Goal: Find contact information: Find contact information

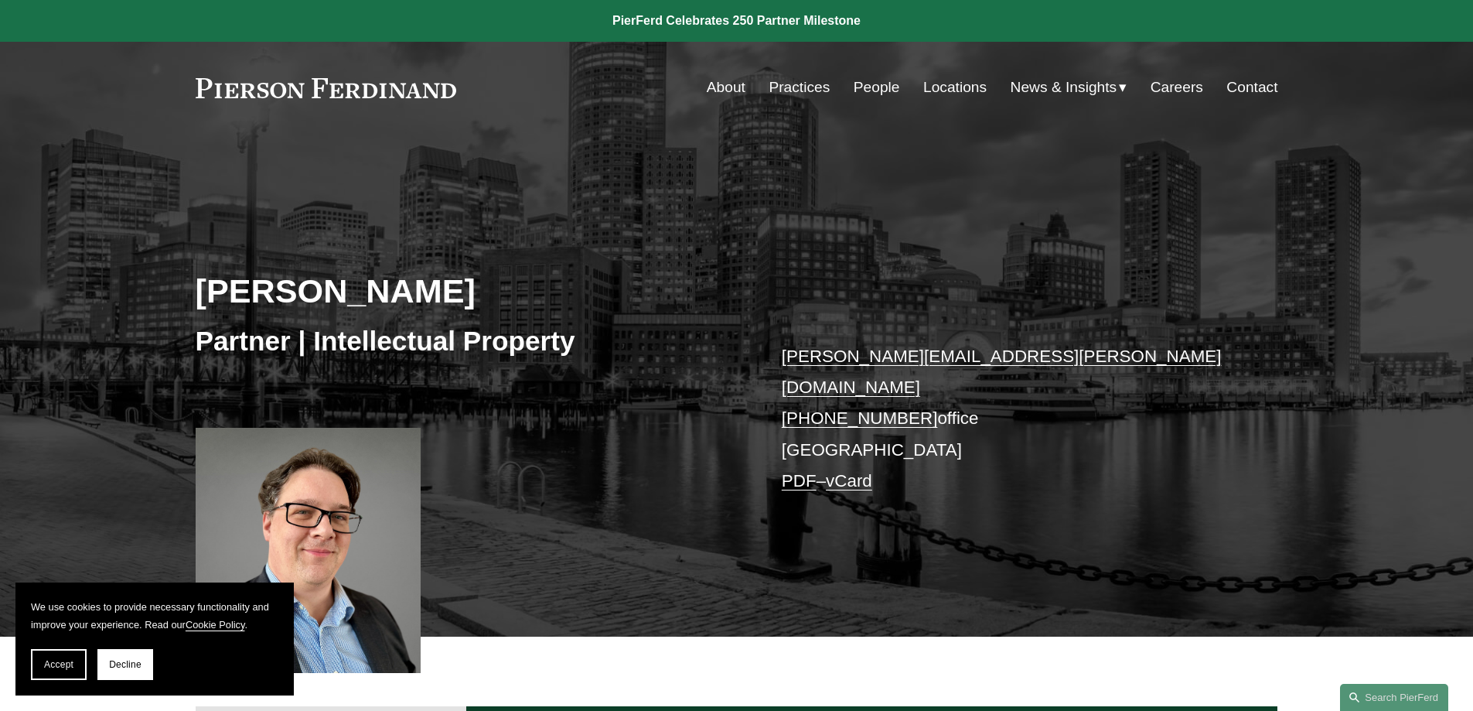
scroll to position [155, 0]
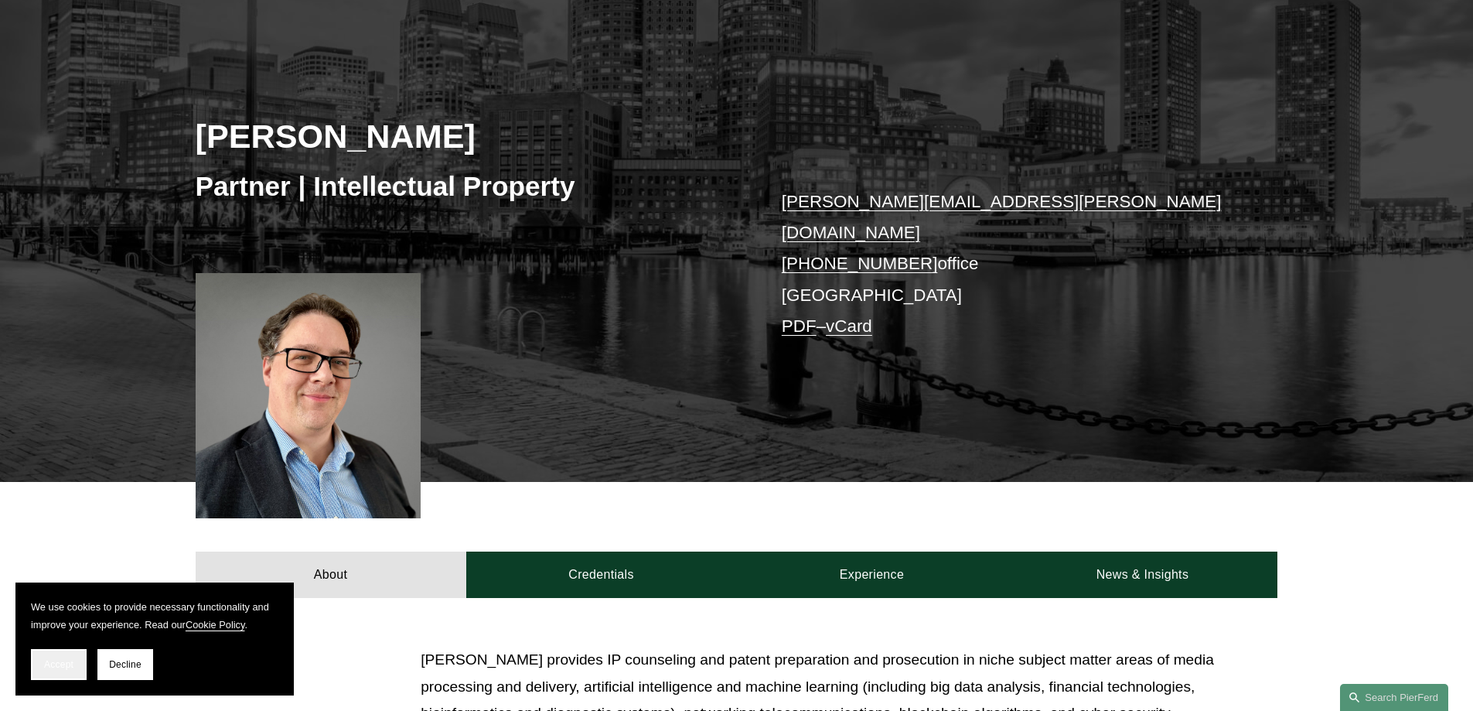
click at [41, 662] on button "Accept" at bounding box center [59, 664] width 56 height 31
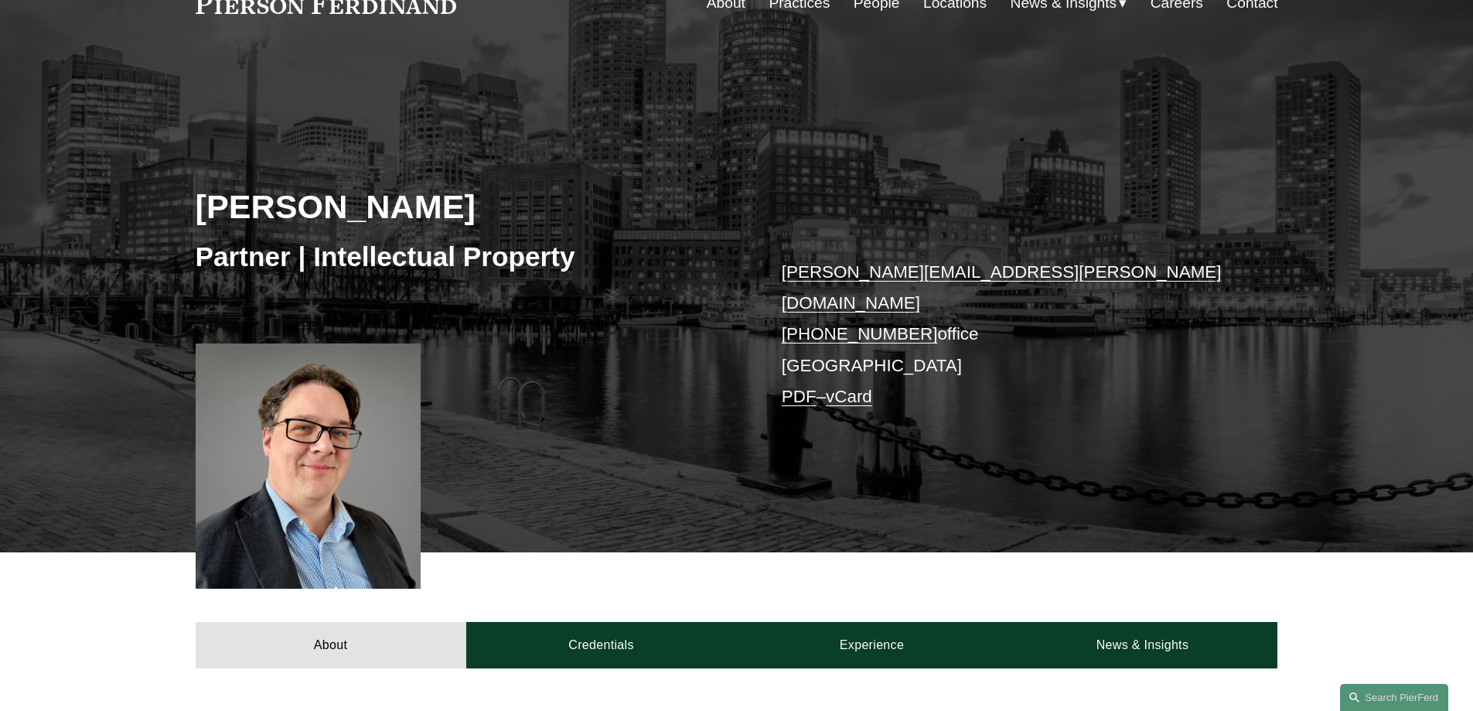
scroll to position [0, 0]
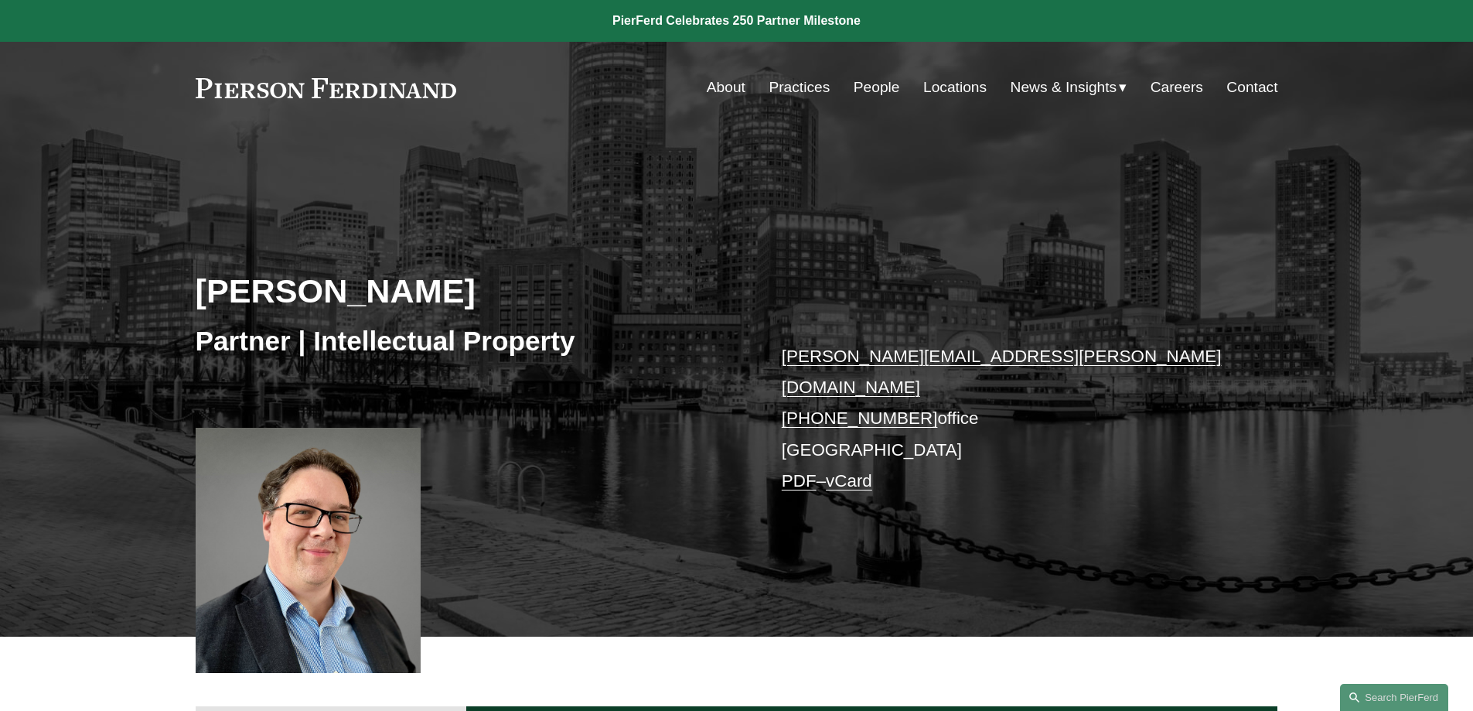
click at [812, 418] on p "[PERSON_NAME][EMAIL_ADDRESS][PERSON_NAME][DOMAIN_NAME] [PHONE_NUMBER] office [G…" at bounding box center [1007, 419] width 451 height 156
click at [943, 80] on link "Locations" at bounding box center [954, 87] width 63 height 29
click at [861, 471] on link "vCard" at bounding box center [849, 480] width 46 height 19
click at [931, 391] on p "daniel.rose@pierferd.com +1.617.807.2047 office Boston PDF – vCard" at bounding box center [1007, 419] width 451 height 156
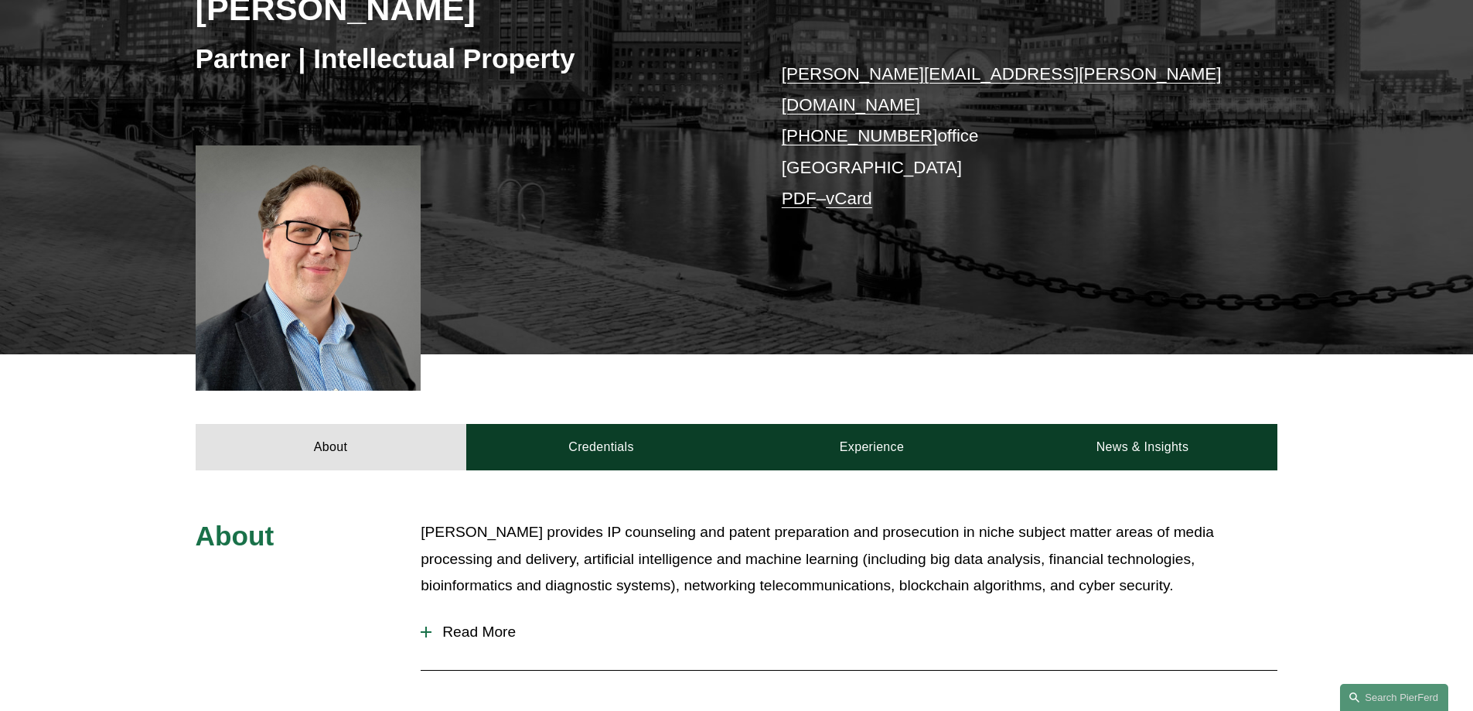
scroll to position [309, 0]
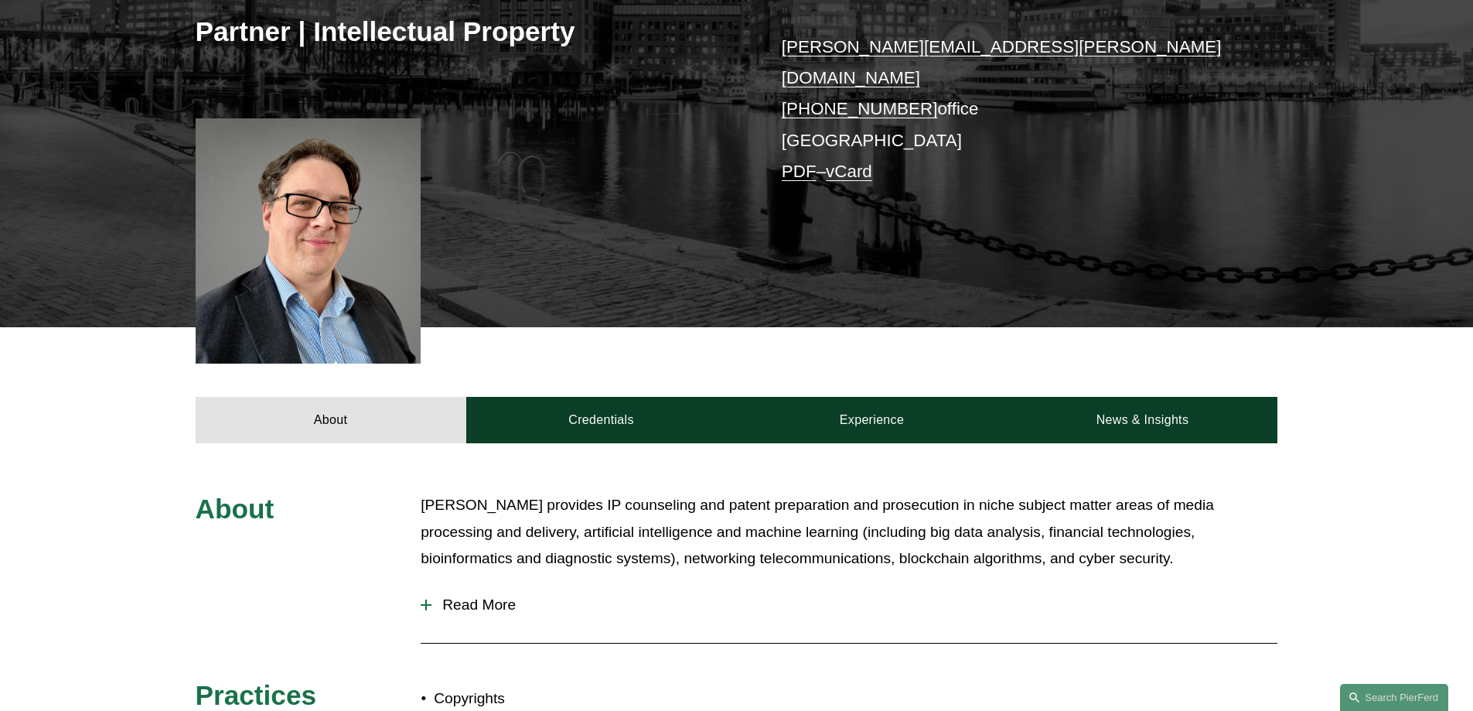
click at [473, 596] on span "Read More" at bounding box center [854, 604] width 846 height 17
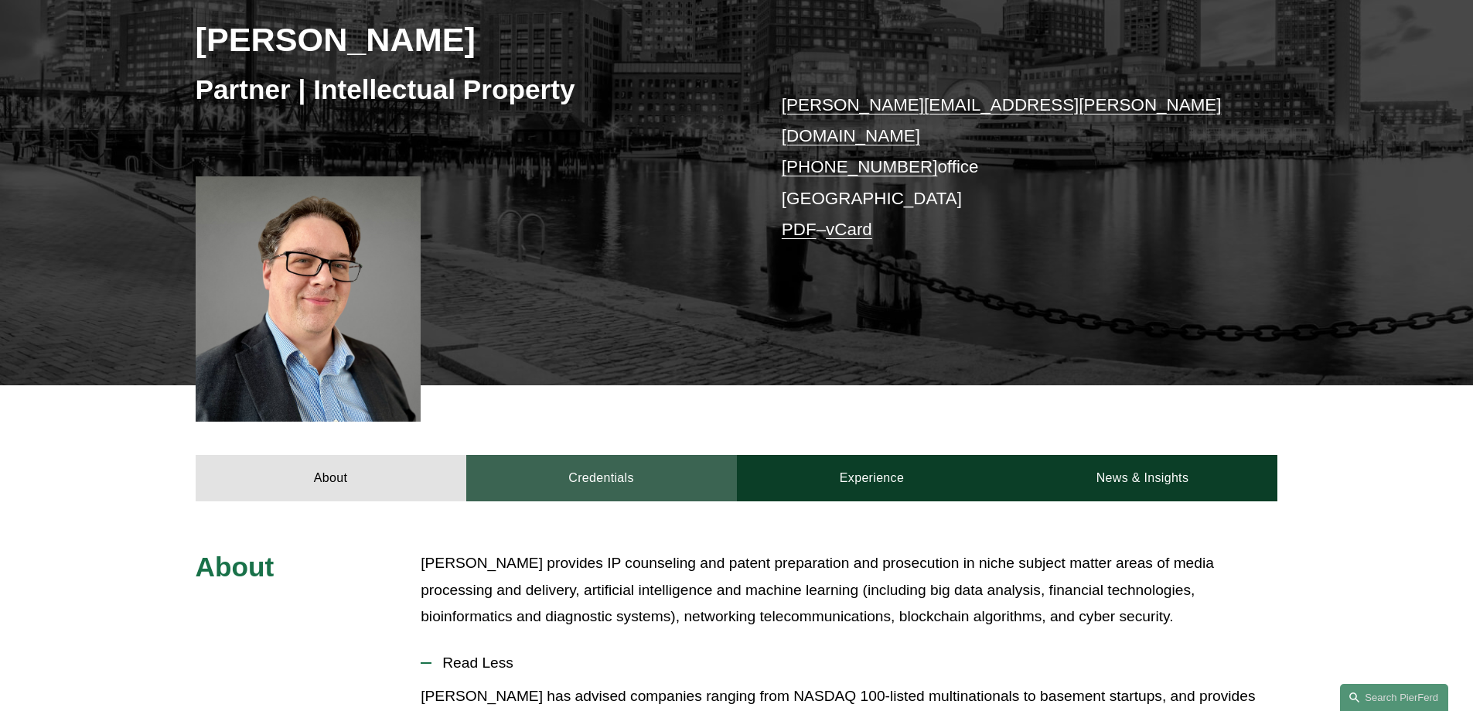
scroll to position [155, 0]
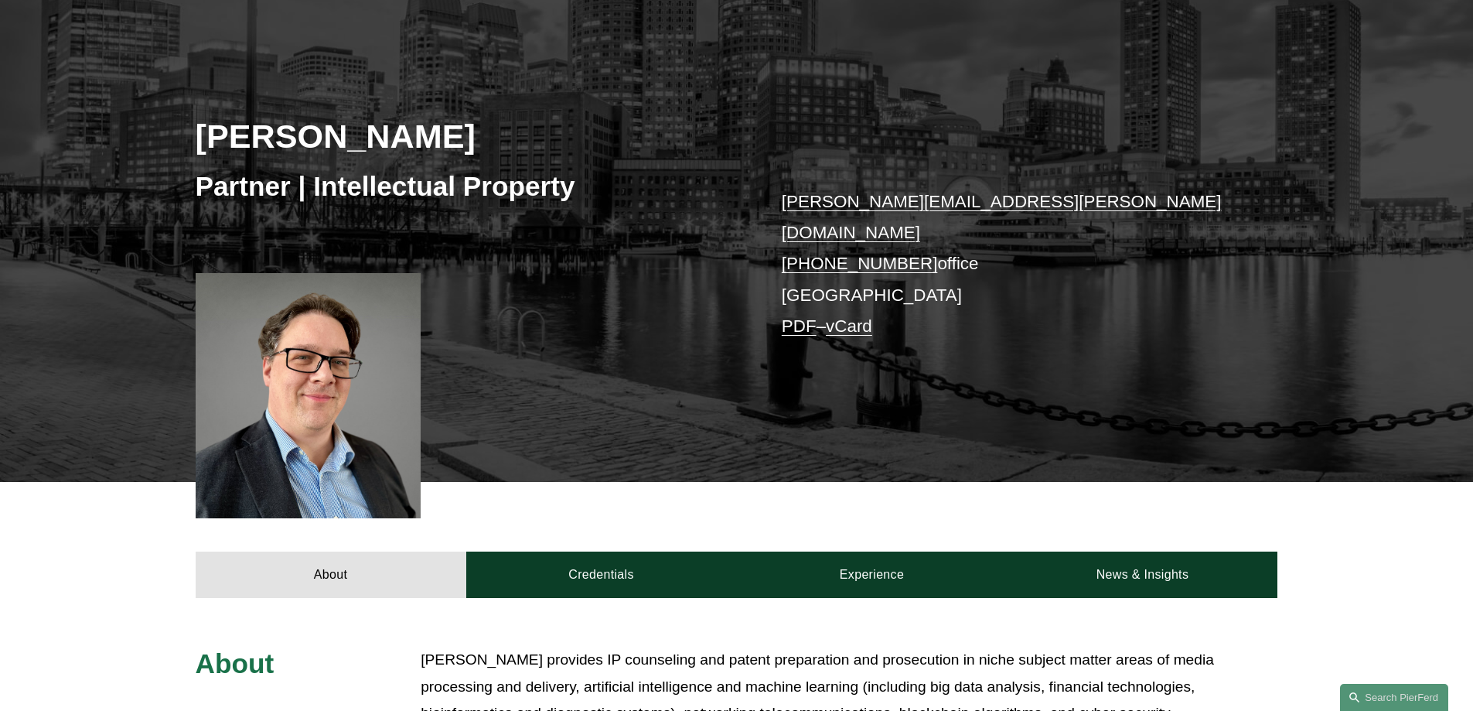
click at [250, 181] on h3 "Partner | Intellectual Property" at bounding box center [466, 186] width 541 height 34
copy h3 "Partner"
drag, startPoint x: 754, startPoint y: 236, endPoint x: 911, endPoint y: 231, distance: 157.0
click at [911, 231] on div "Daniel Rose Partner | Intellectual Property daniel.rose@pierferd.com +1.617.807…" at bounding box center [736, 252] width 1473 height 459
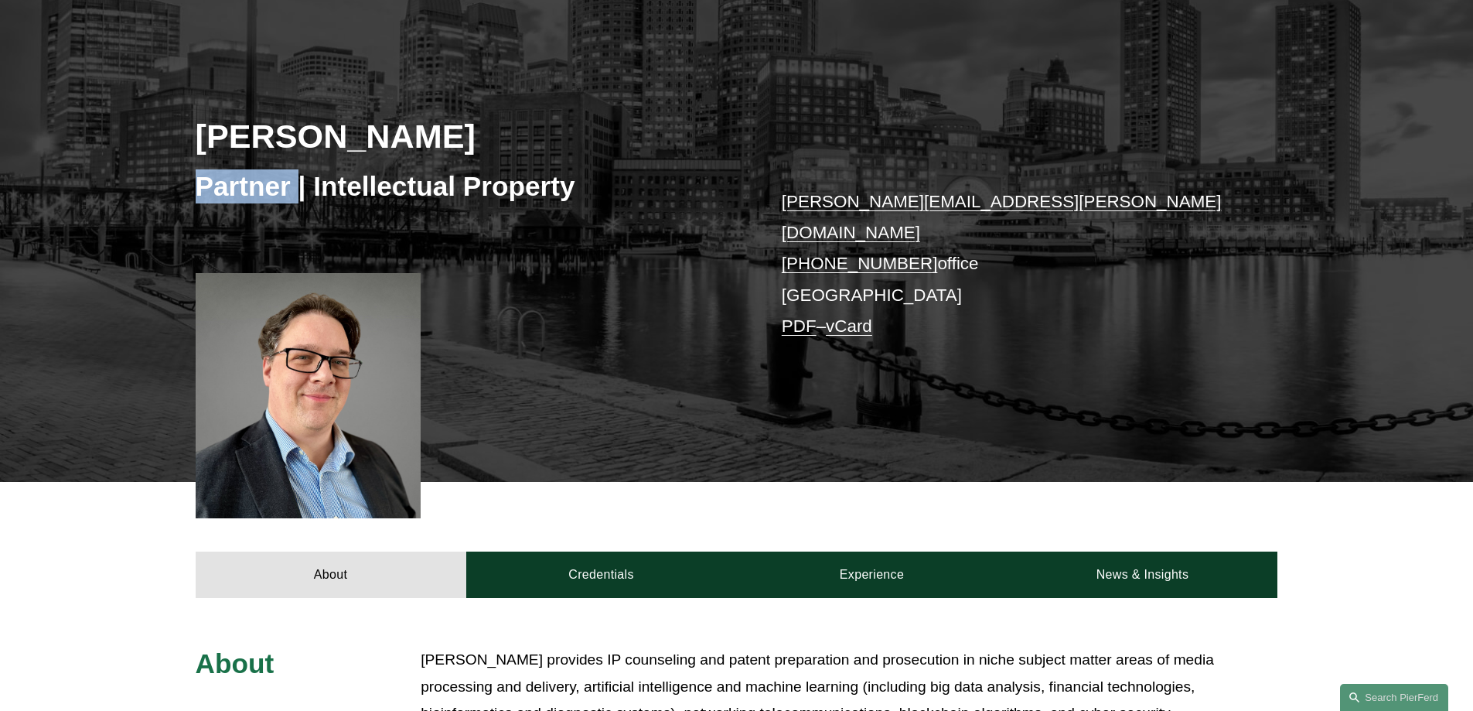
copy link "+1.617.807.2047"
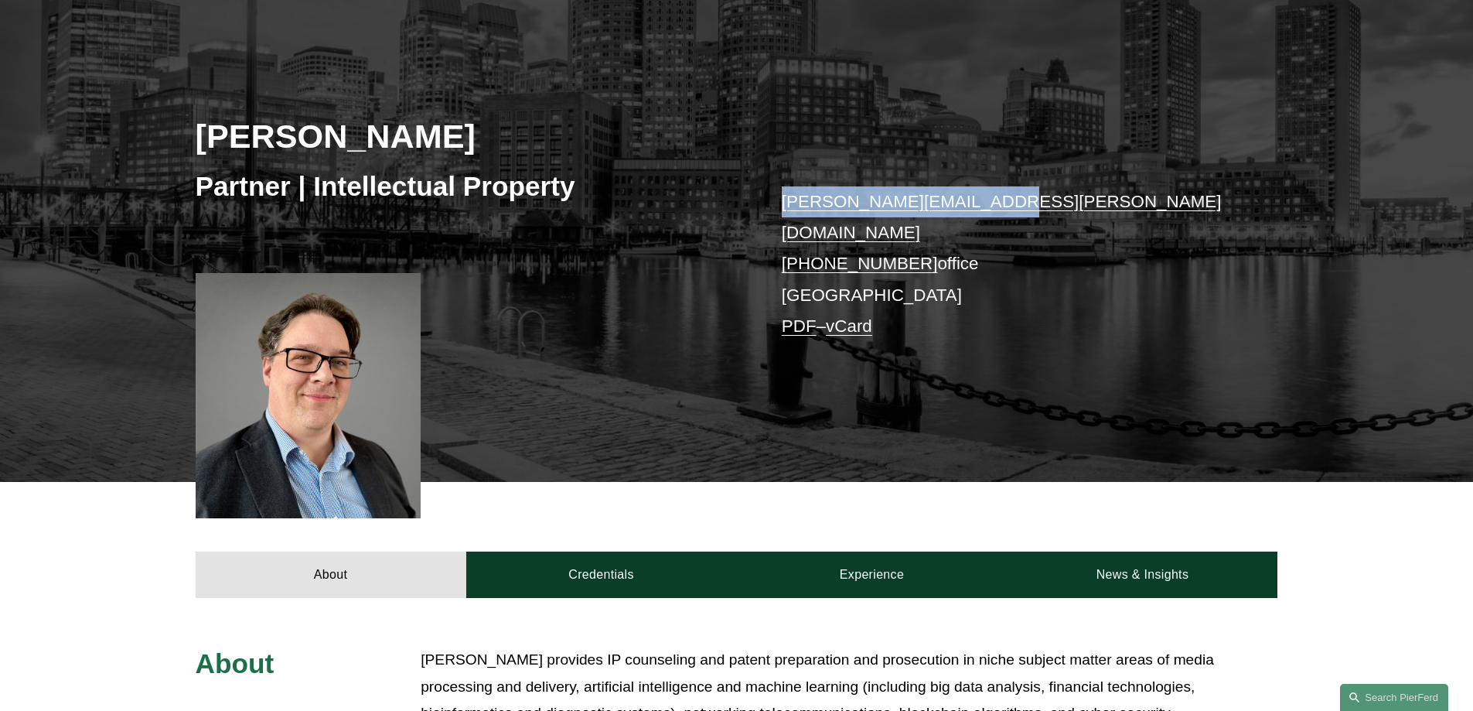
drag, startPoint x: 767, startPoint y: 204, endPoint x: 1085, endPoint y: 198, distance: 317.9
click at [1085, 198] on div "Daniel Rose Partner | Intellectual Property daniel.rose@pierferd.com +1.617.807…" at bounding box center [736, 252] width 1473 height 459
copy link "daniel.rose@pierferd.com"
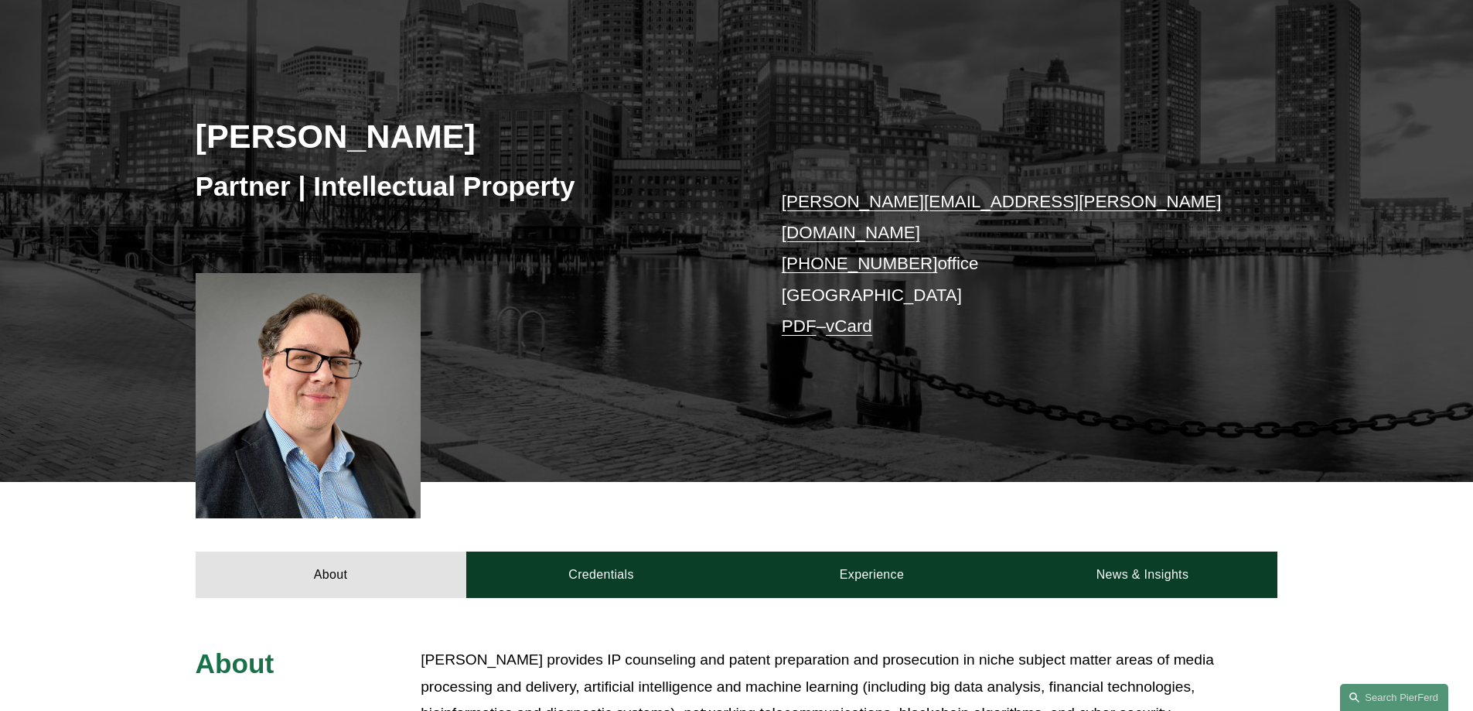
drag, startPoint x: 244, startPoint y: 345, endPoint x: 319, endPoint y: 459, distance: 135.8
click at [319, 459] on div at bounding box center [309, 396] width 226 height 246
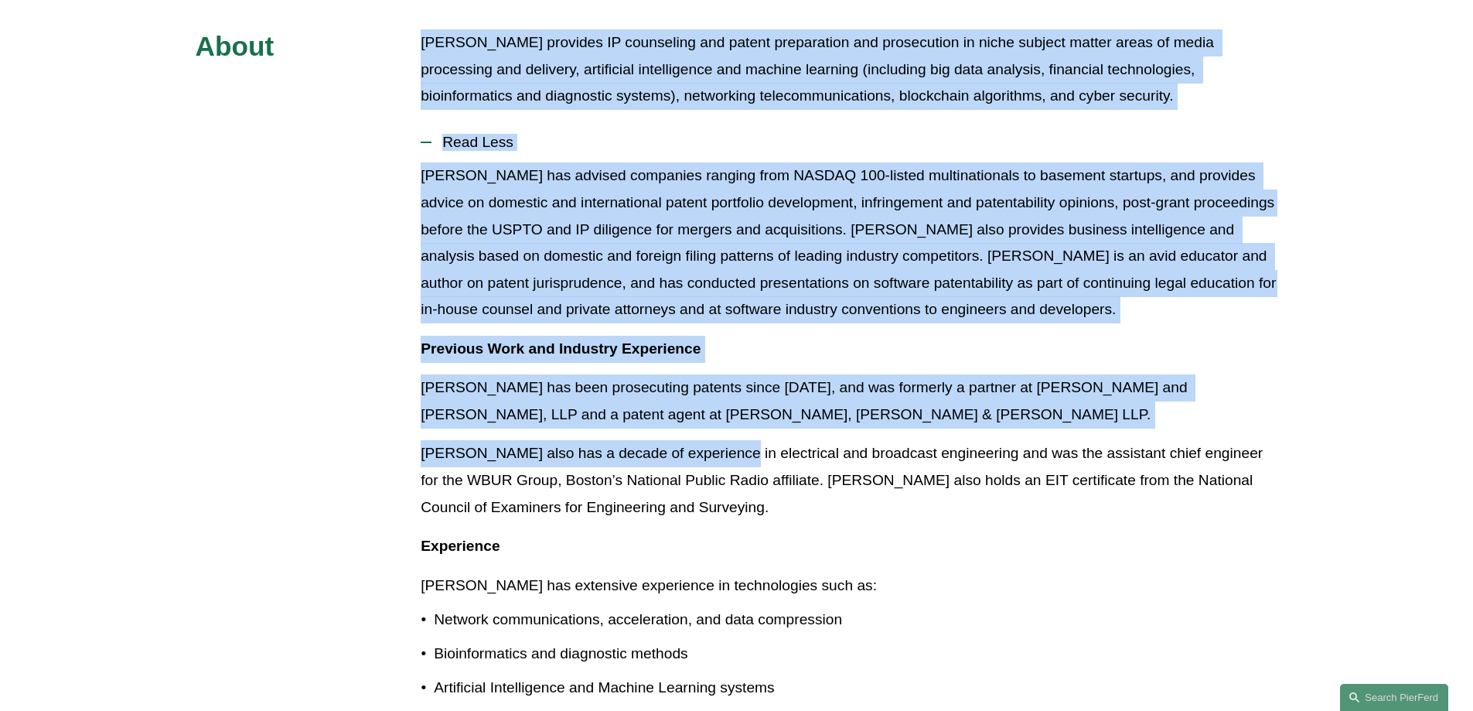
scroll to position [773, 0]
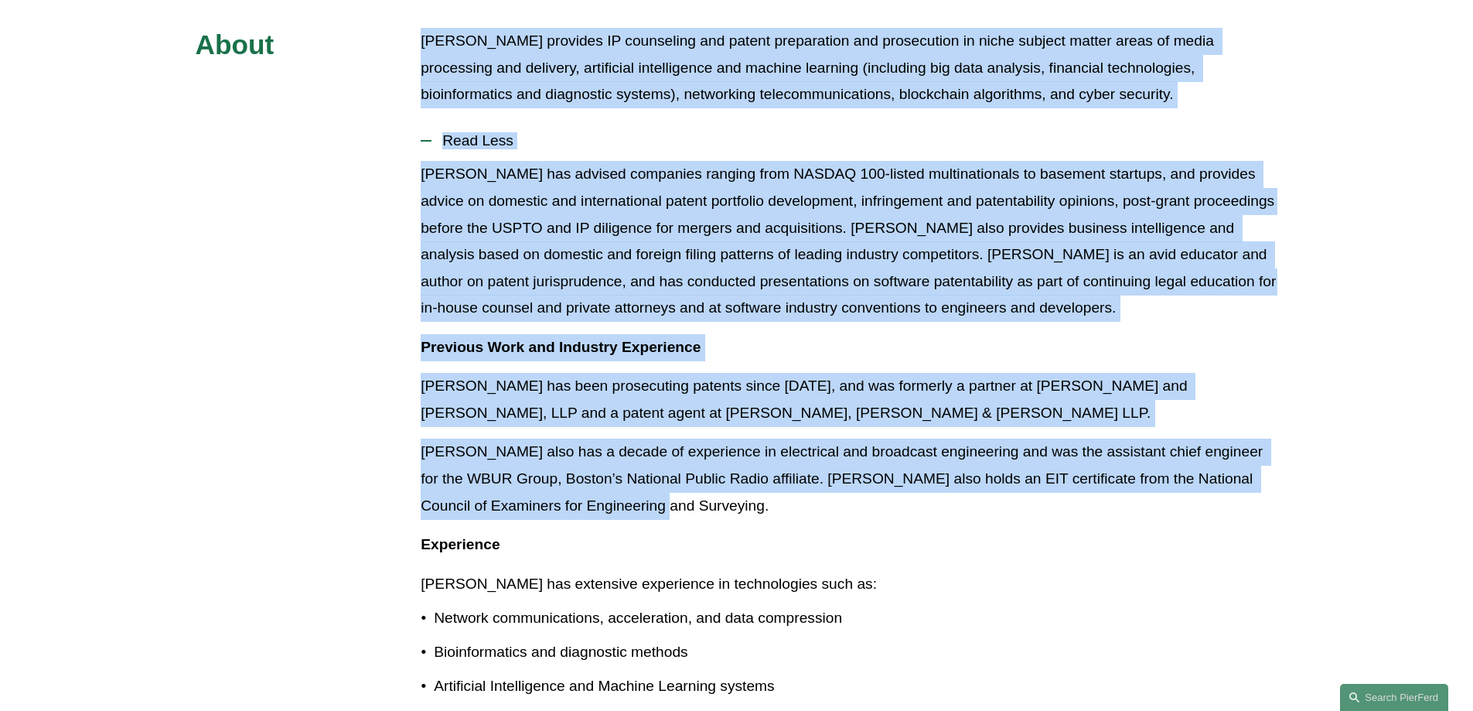
drag, startPoint x: 419, startPoint y: 411, endPoint x: 617, endPoint y: 478, distance: 208.8
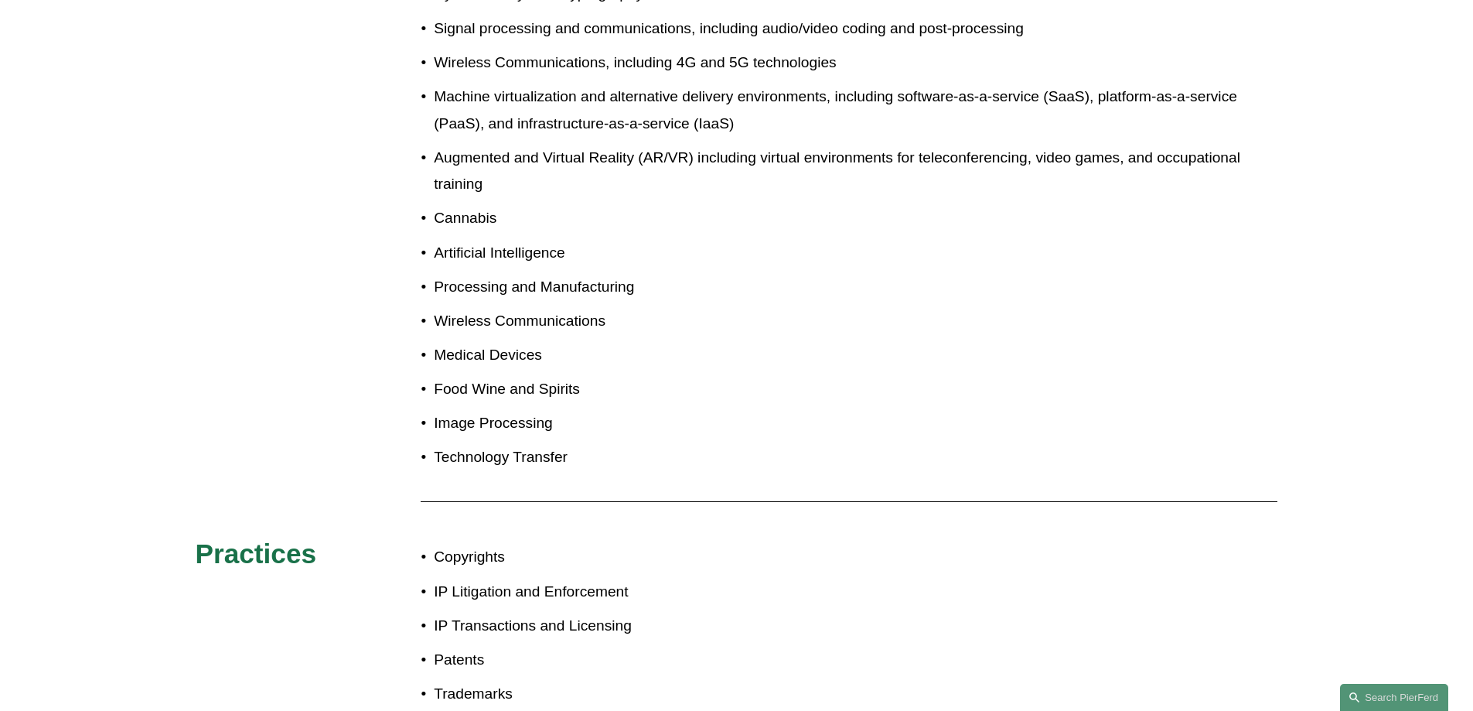
scroll to position [1701, 0]
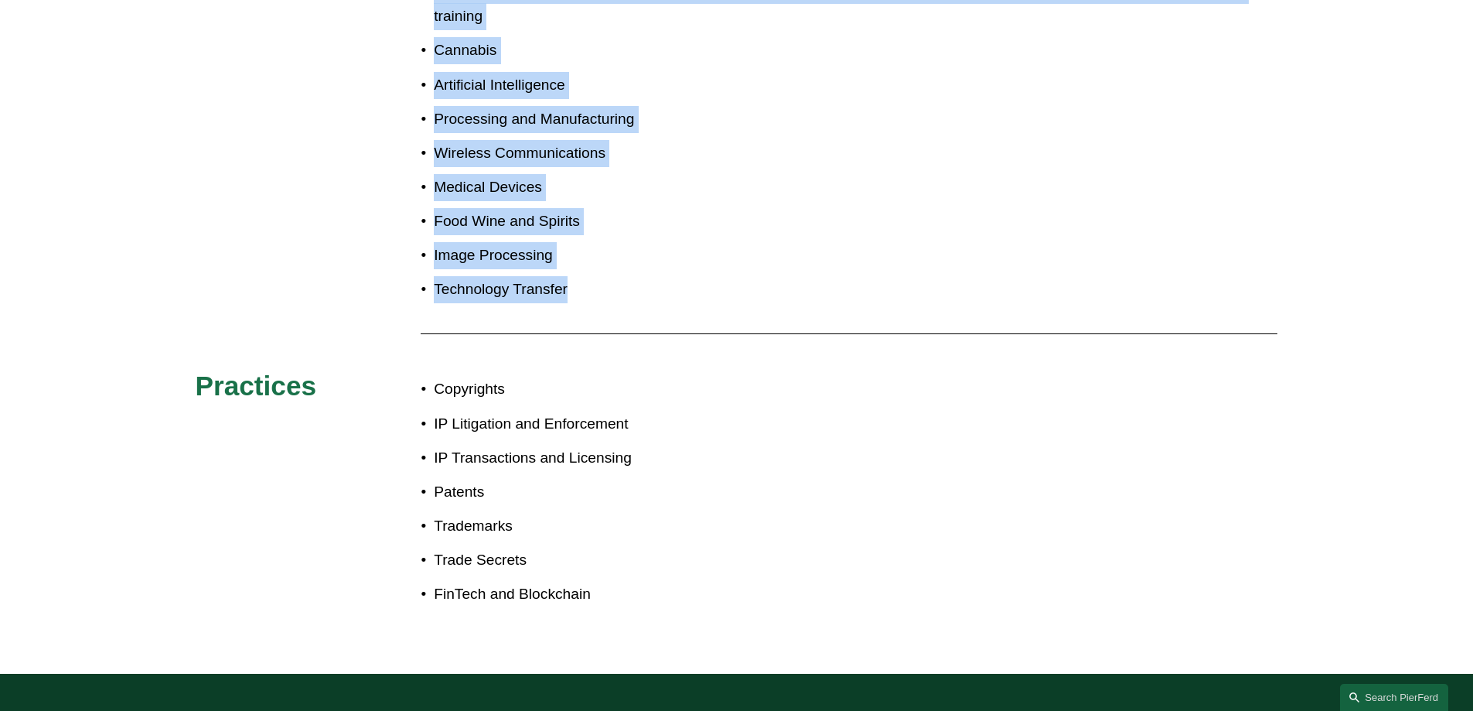
click at [588, 276] on p "Technology Transfer" at bounding box center [856, 289] width 844 height 27
copy div "Daniel provides IP counseling and patent preparation and prosecution in niche s…"
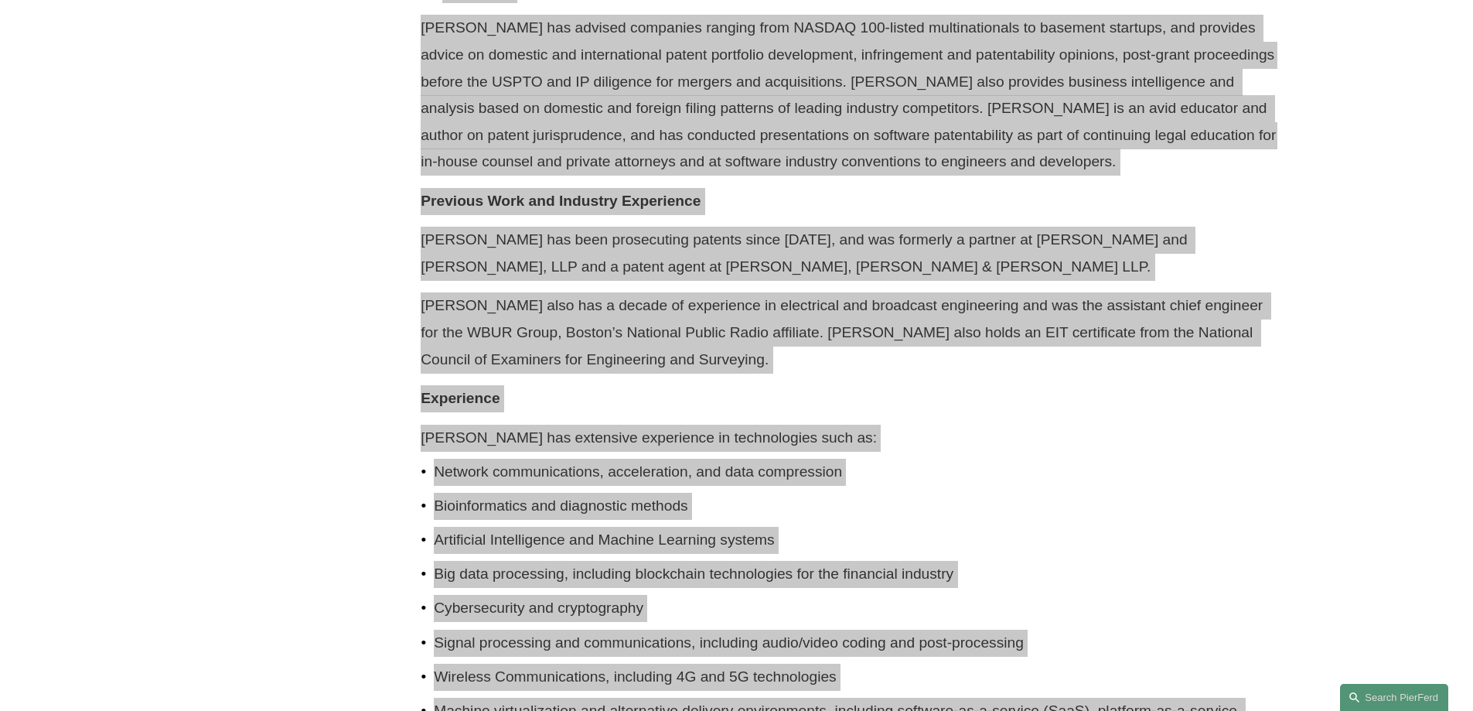
scroll to position [619, 0]
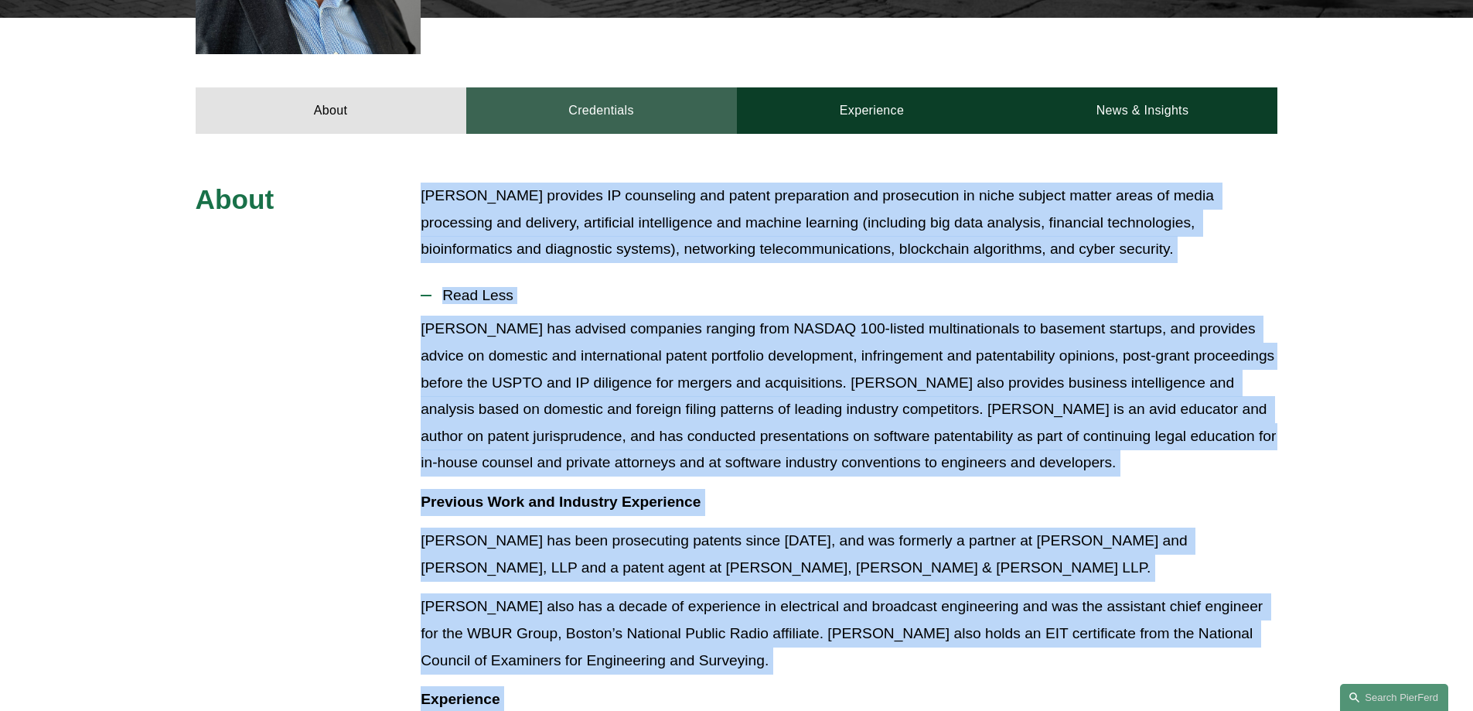
click at [580, 102] on link "Credentials" at bounding box center [601, 110] width 271 height 46
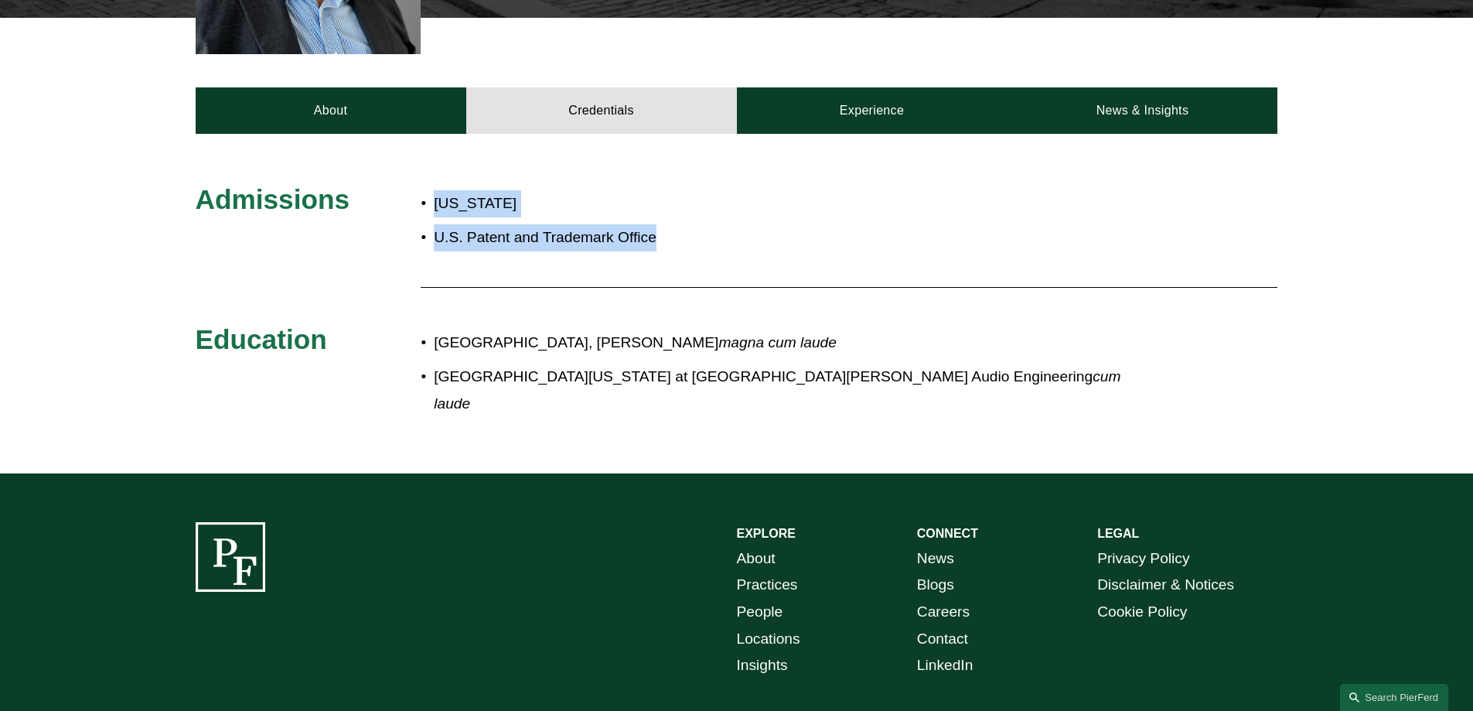
drag, startPoint x: 414, startPoint y: 179, endPoint x: 693, endPoint y: 225, distance: 282.1
click at [693, 225] on div "Admissions Massachusetts U.S. Patent and Trademark Office Education Suffolk Uni…" at bounding box center [736, 303] width 1473 height 242
copy div "Massachusetts U.S. Patent and Trademark Office"
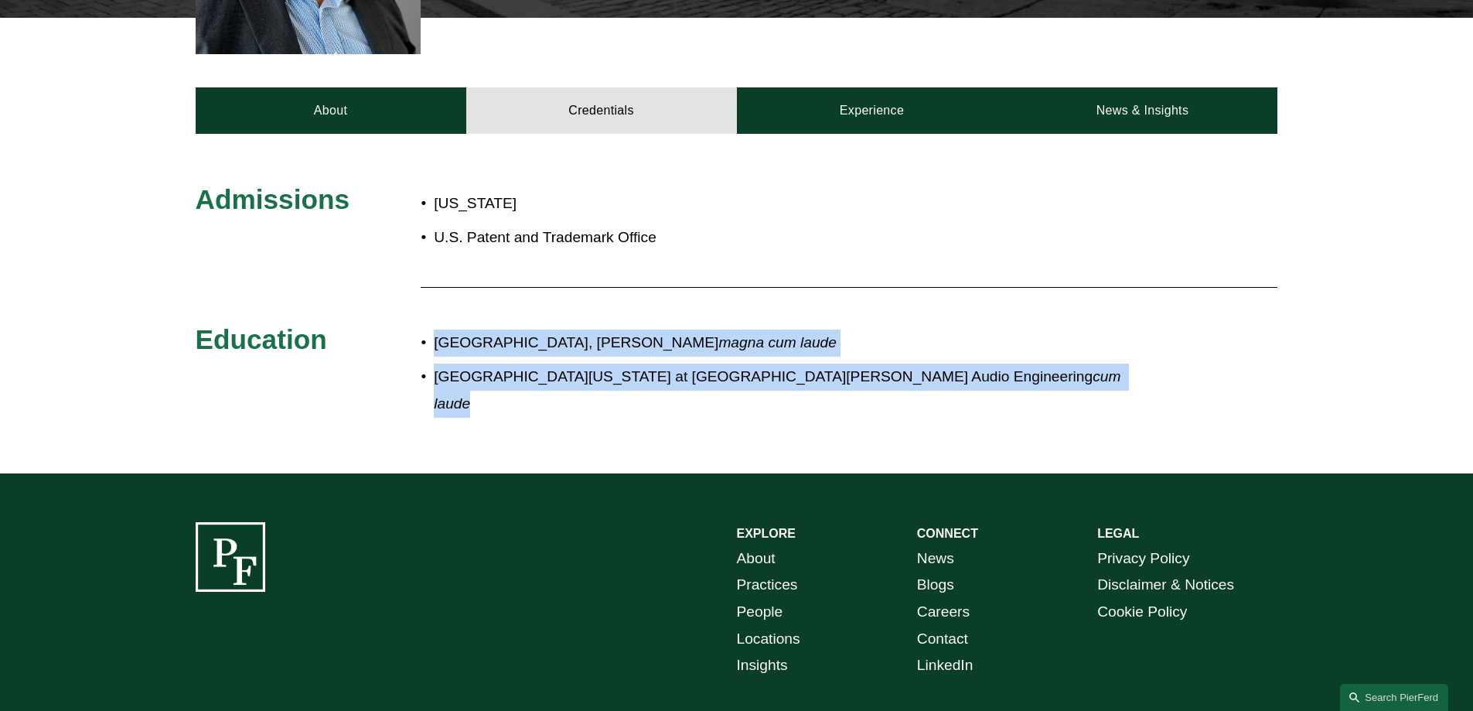
drag, startPoint x: 406, startPoint y: 324, endPoint x: 934, endPoint y: 366, distance: 529.8
click at [934, 366] on div "Admissions Massachusetts U.S. Patent and Trademark Office Education Suffolk Uni…" at bounding box center [736, 303] width 1473 height 242
copy div "Suffolk University Law School, J.D. magna cum laude University of Massachusetts…"
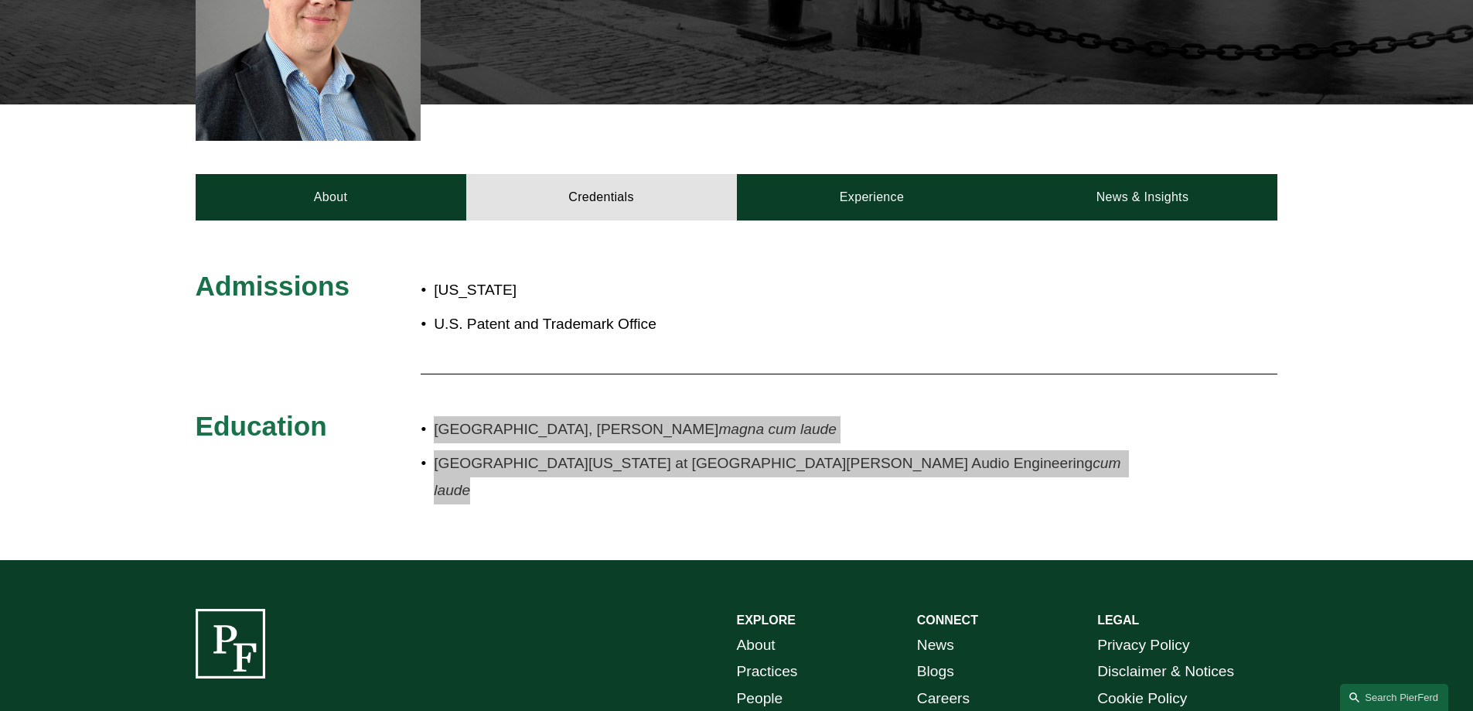
scroll to position [387, 0]
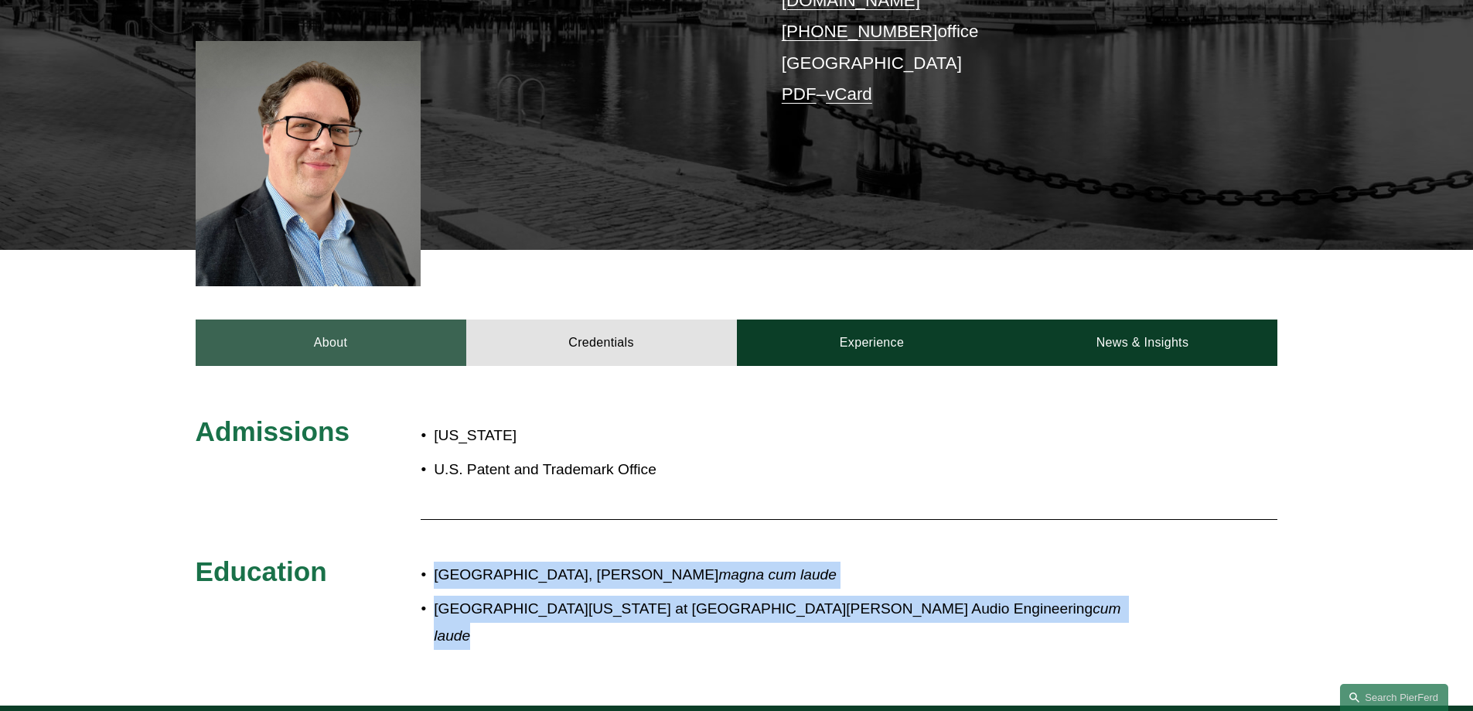
click at [235, 321] on link "About" at bounding box center [331, 342] width 271 height 46
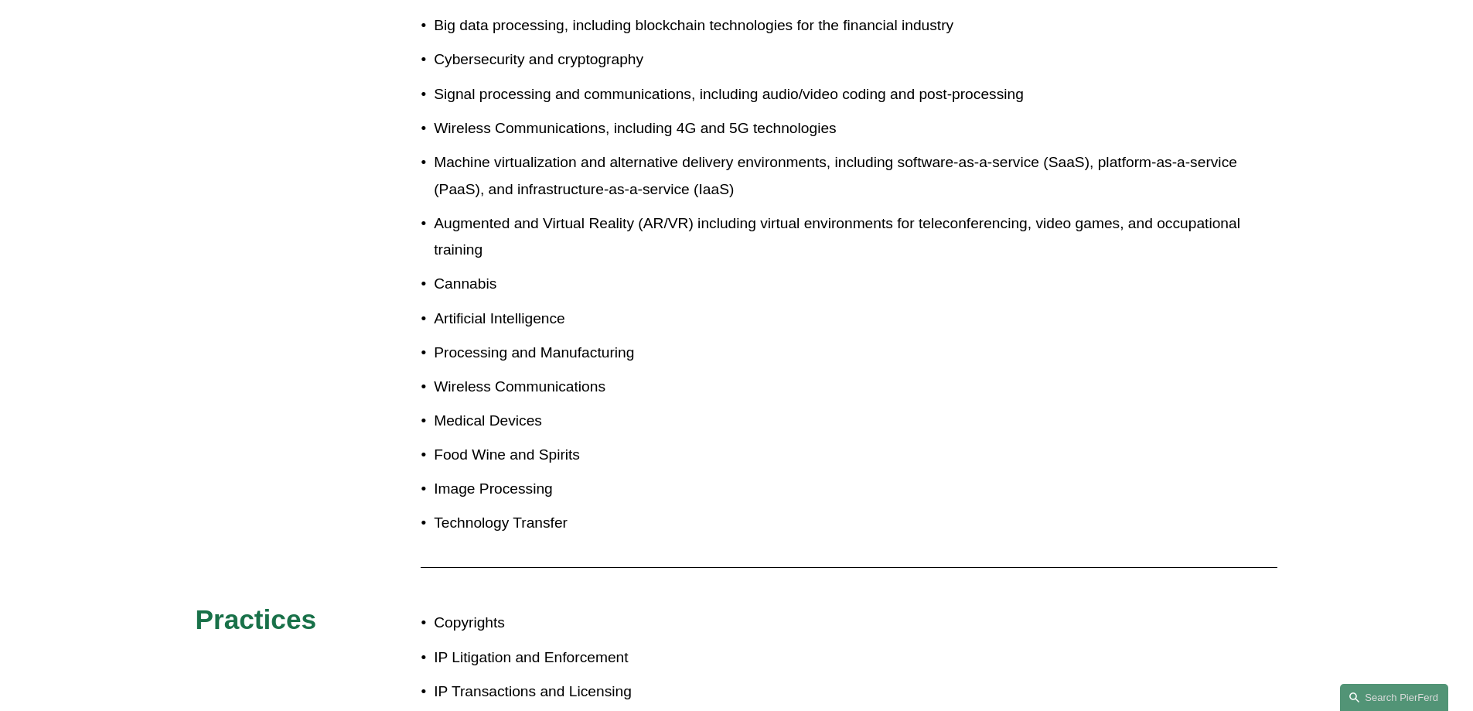
scroll to position [1469, 0]
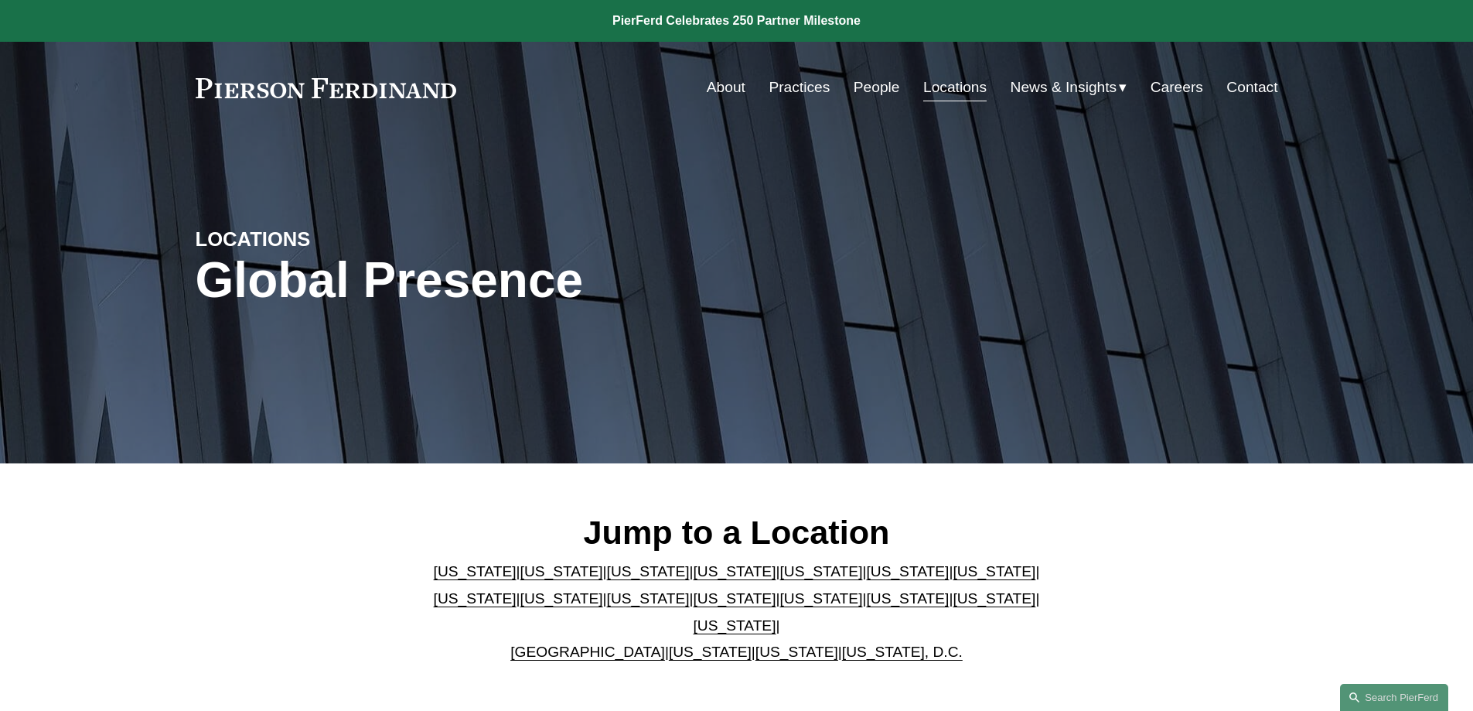
click at [1198, 487] on div "Jump to a Location [US_STATE] | [US_STATE] | [US_STATE] | [US_STATE] | [US_STAT…" at bounding box center [736, 588] width 1473 height 251
click at [953, 600] on link "[US_STATE]" at bounding box center [994, 598] width 83 height 16
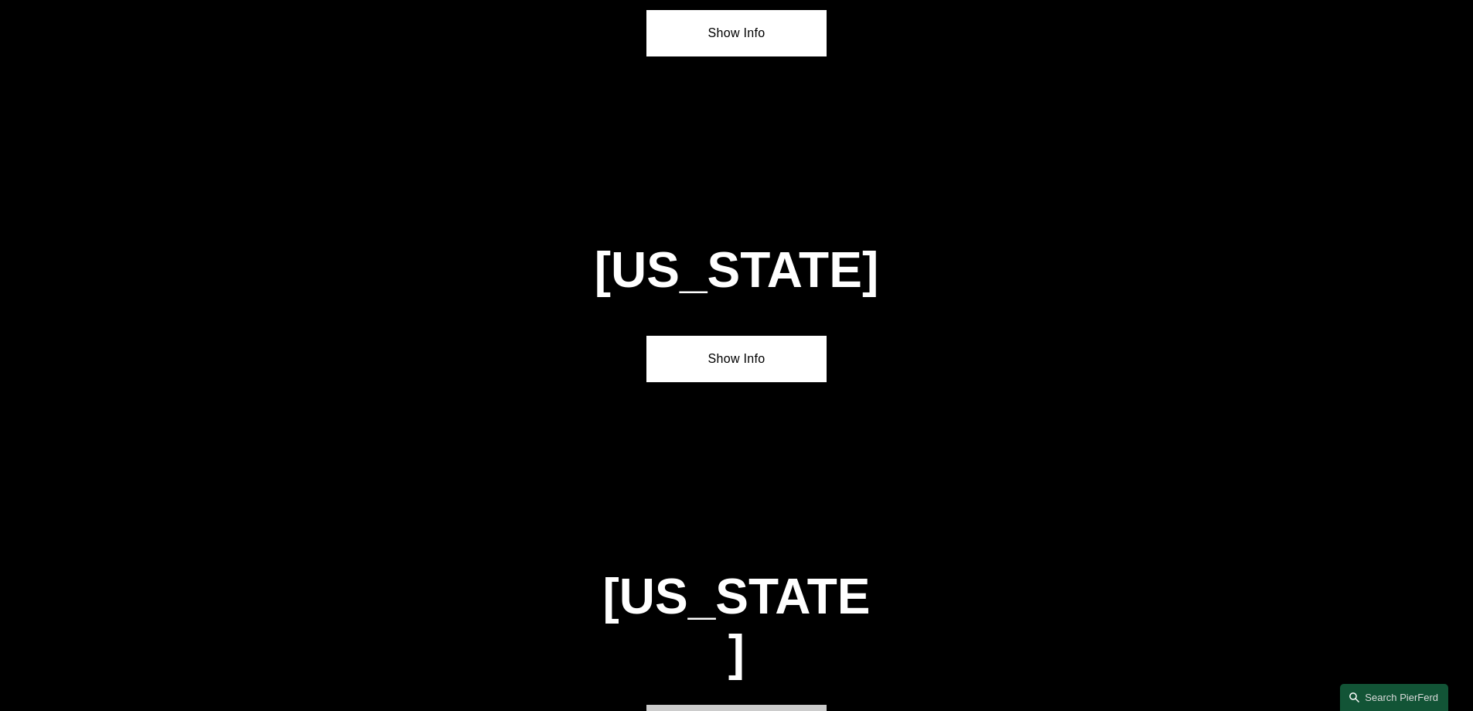
scroll to position [4937, 0]
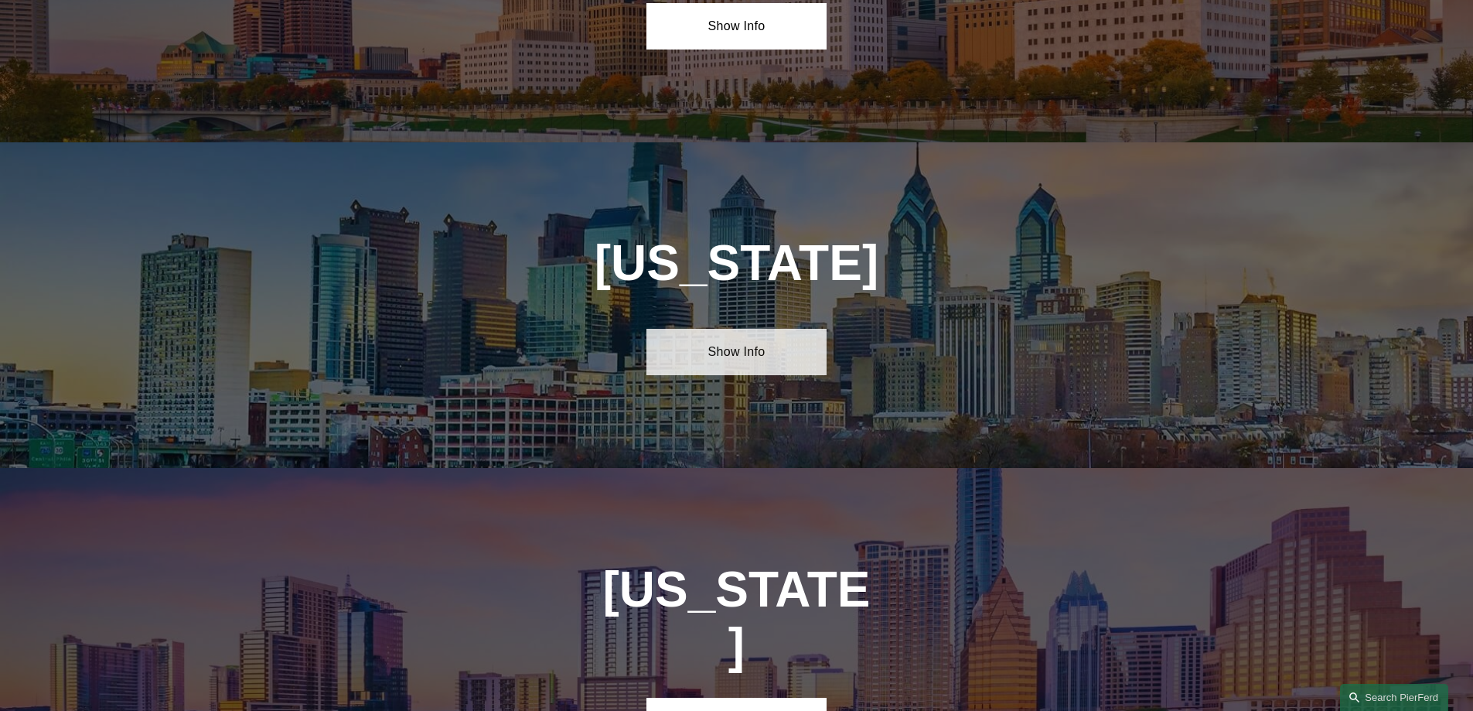
click at [691, 329] on link "Show Info" at bounding box center [736, 352] width 180 height 46
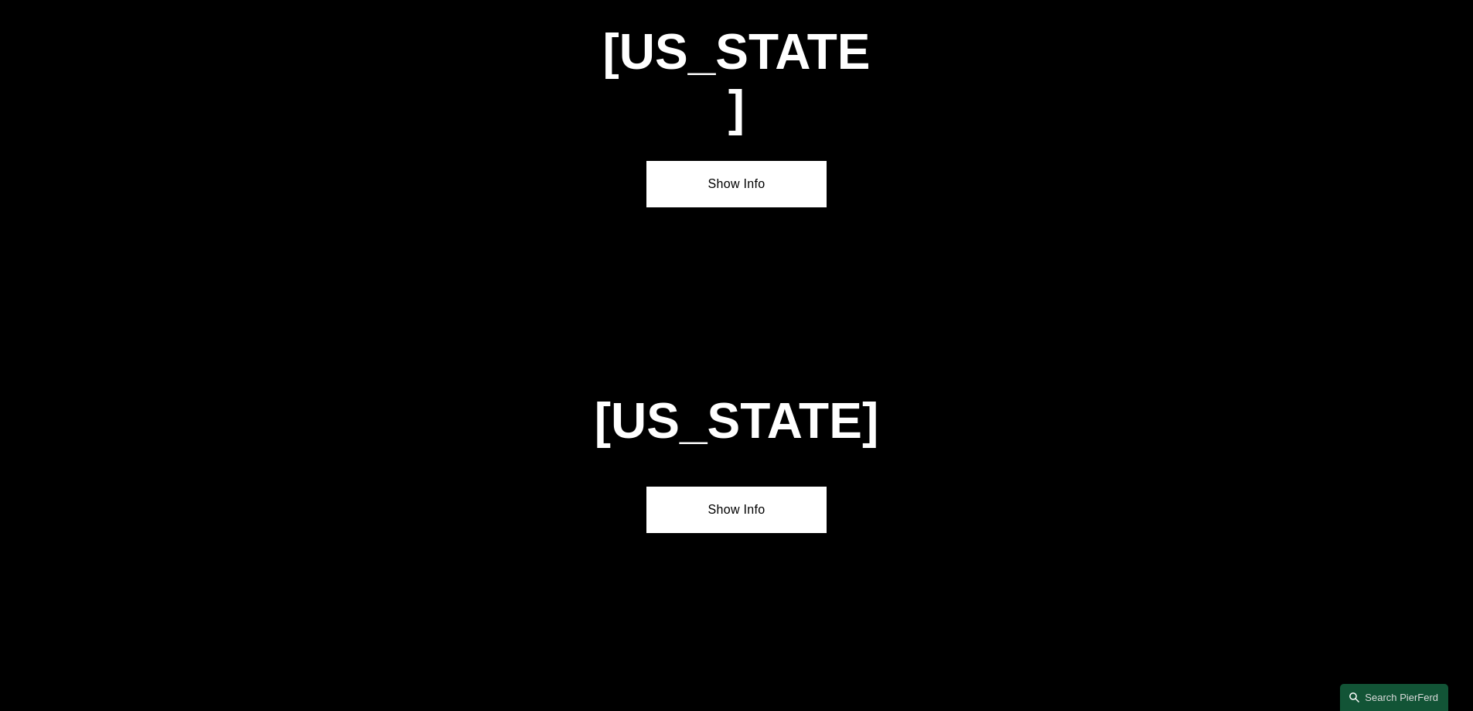
scroll to position [2772, 0]
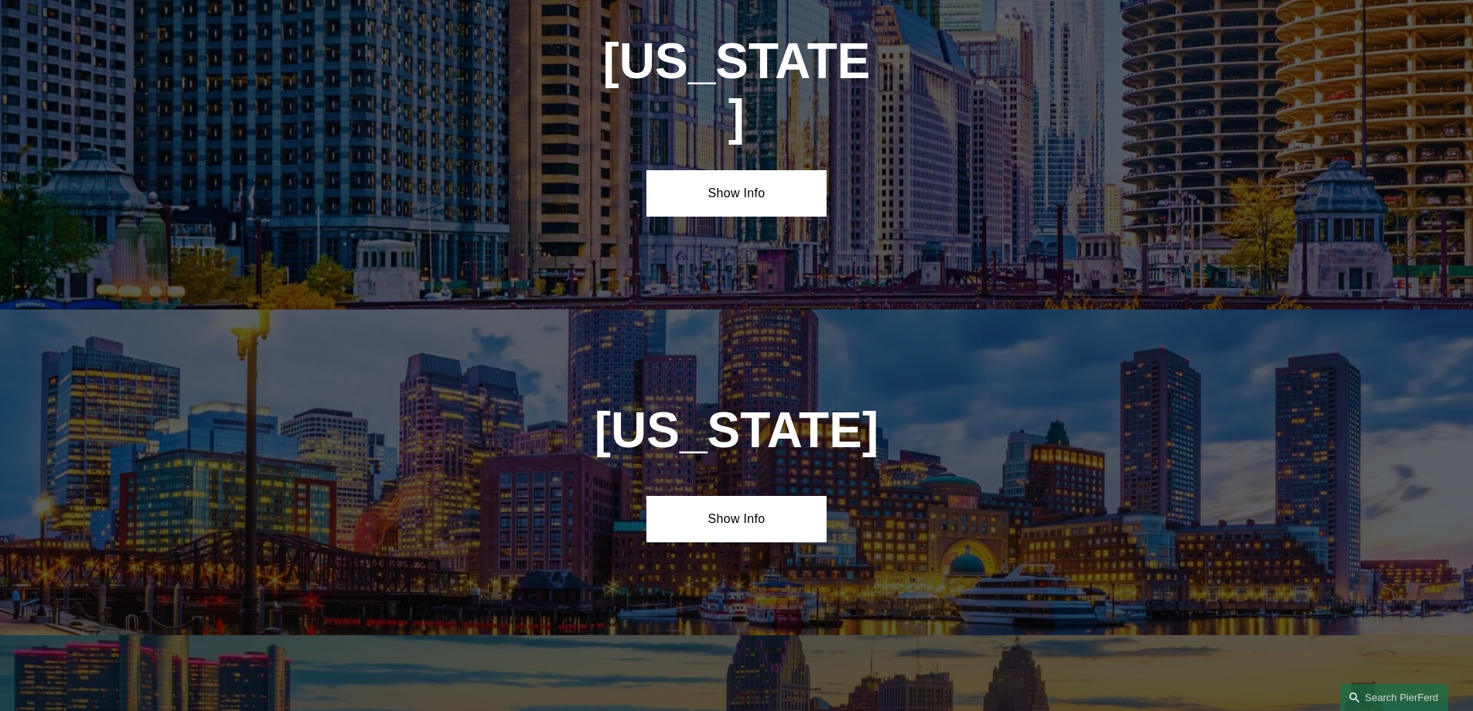
click at [666, 373] on div "[US_STATE] Show Info" at bounding box center [736, 472] width 1473 height 326
click at [710, 496] on link "Show Info" at bounding box center [736, 519] width 180 height 46
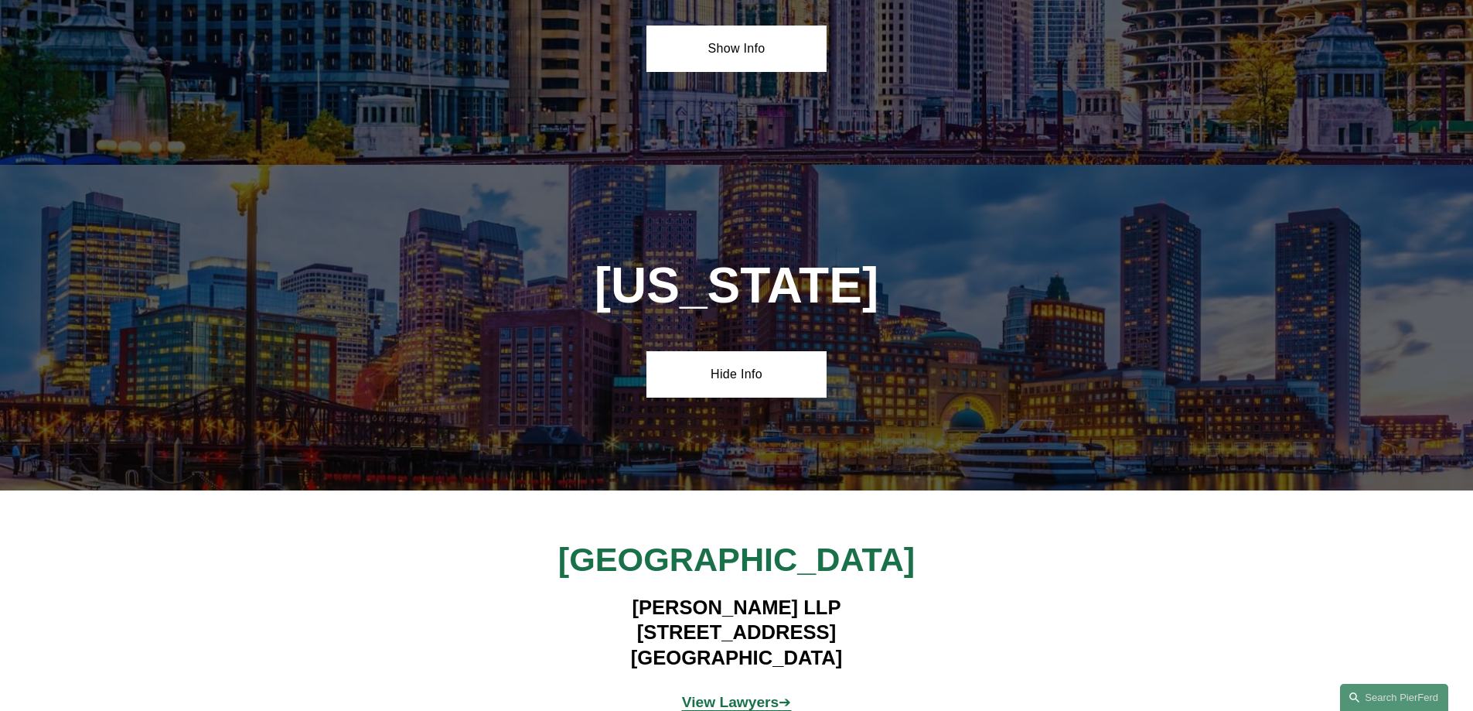
scroll to position [2927, 0]
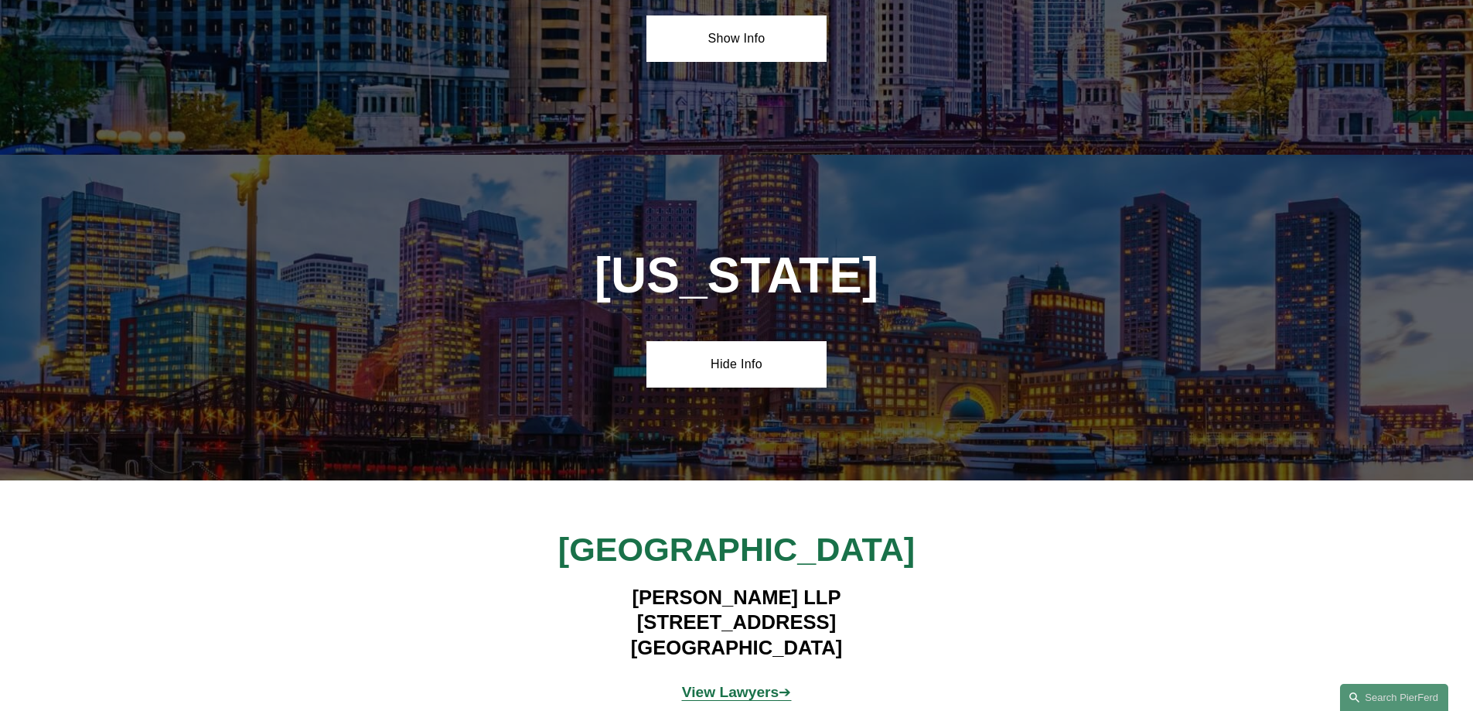
click at [742, 530] on span "[GEOGRAPHIC_DATA]" at bounding box center [736, 548] width 356 height 37
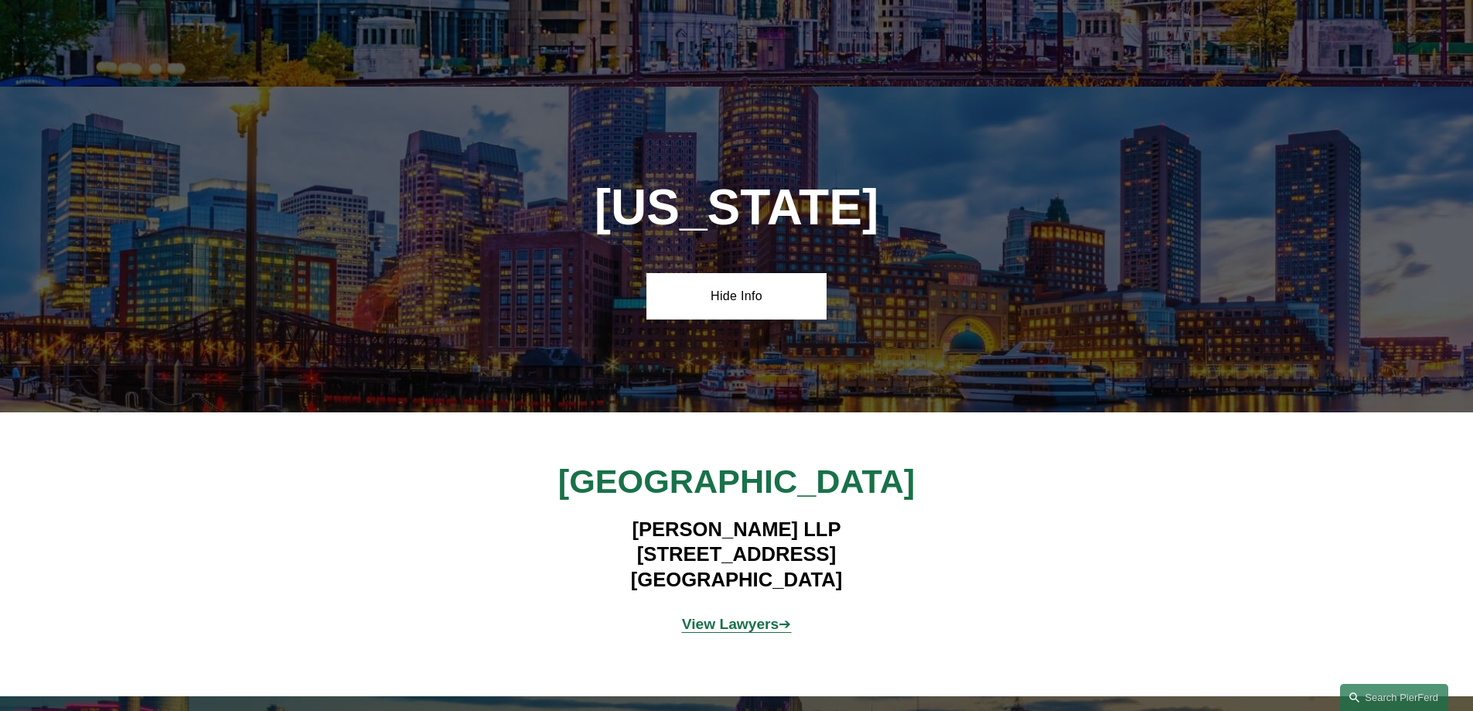
scroll to position [3082, 0]
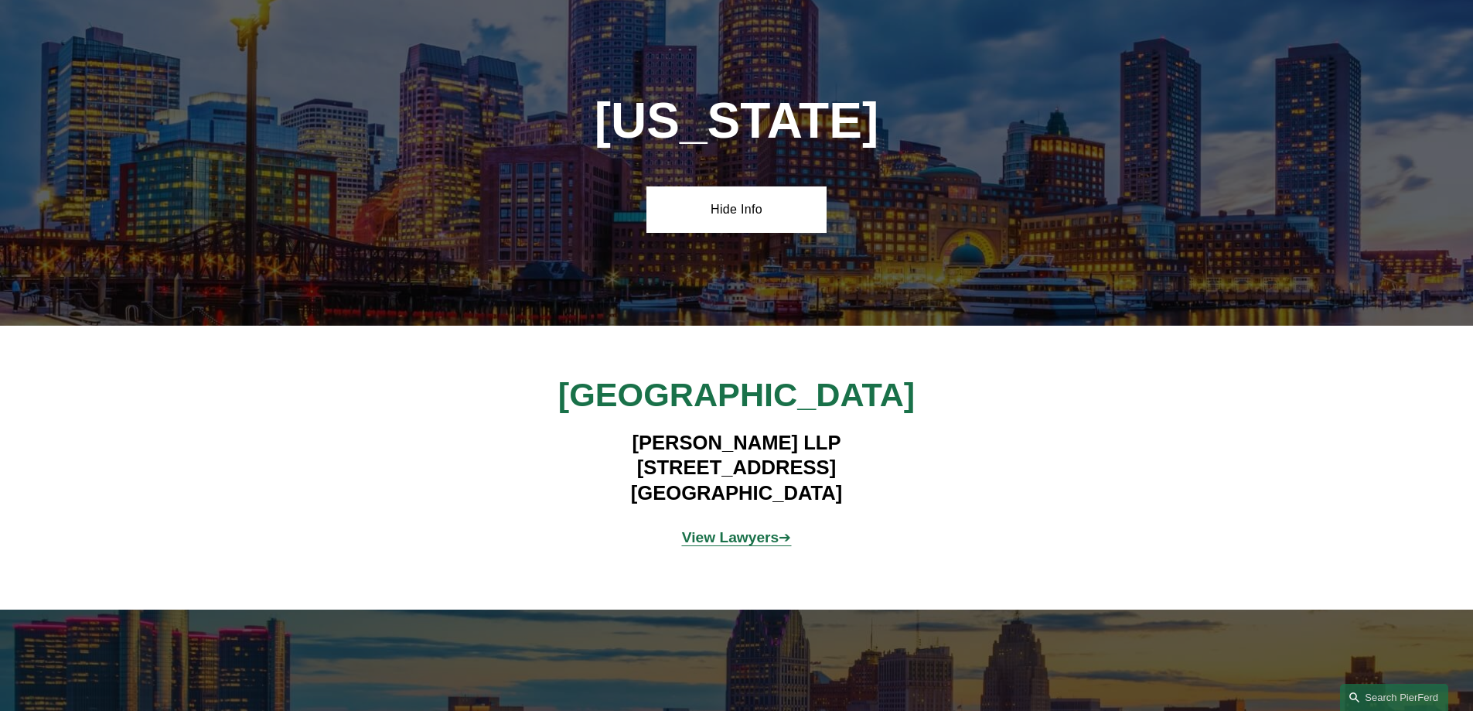
drag, startPoint x: 595, startPoint y: 364, endPoint x: 914, endPoint y: 370, distance: 318.6
click at [914, 430] on h4 "[PERSON_NAME] LLP [STREET_ADDRESS]" at bounding box center [736, 467] width 451 height 75
copy h4 "[STREET_ADDRESS]"
